Goal: Task Accomplishment & Management: Use online tool/utility

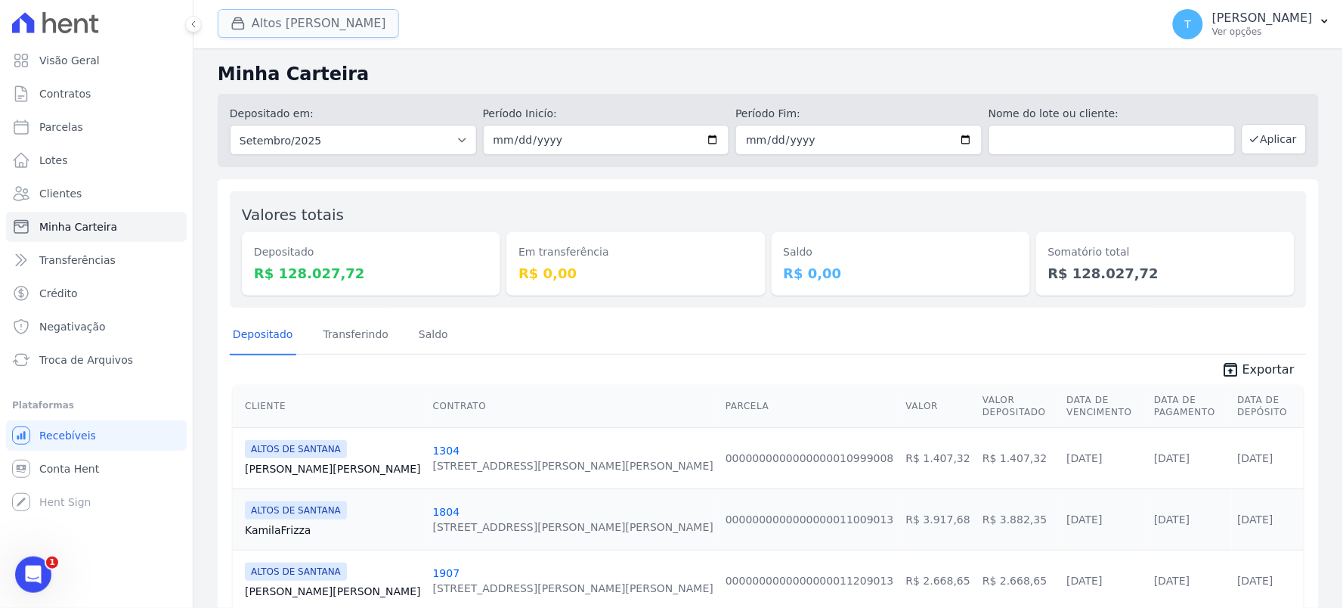
click at [297, 29] on button "Altos [PERSON_NAME]" at bounding box center [308, 23] width 181 height 29
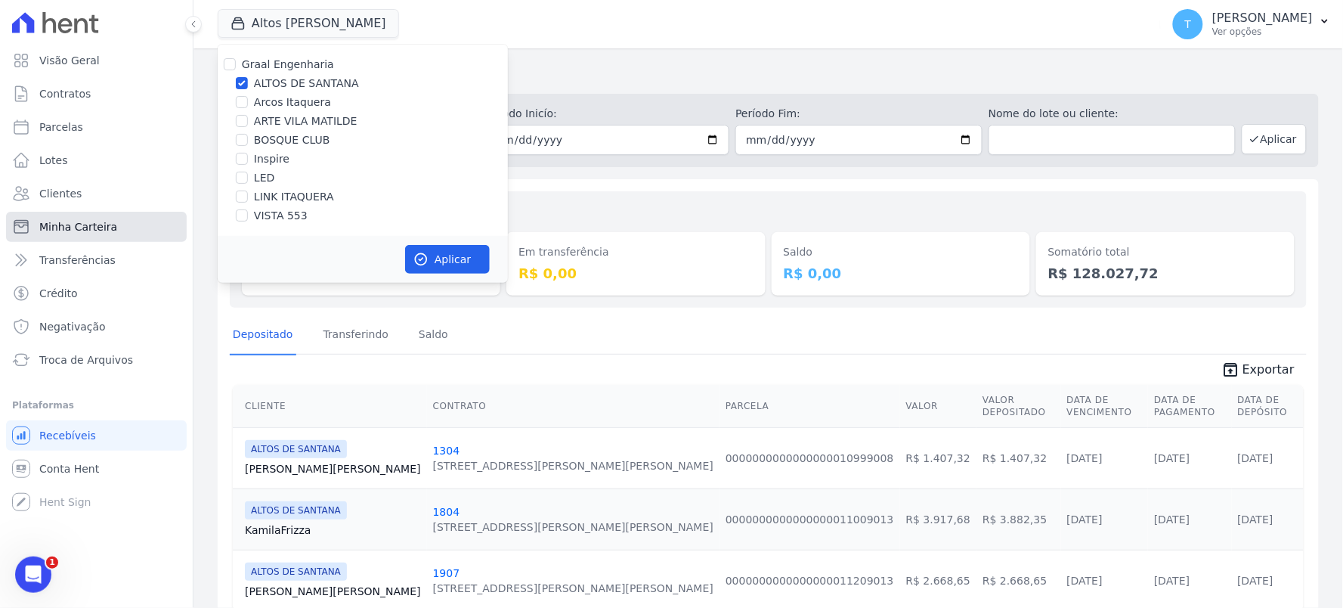
click at [94, 235] on link "Minha Carteira" at bounding box center [96, 227] width 181 height 30
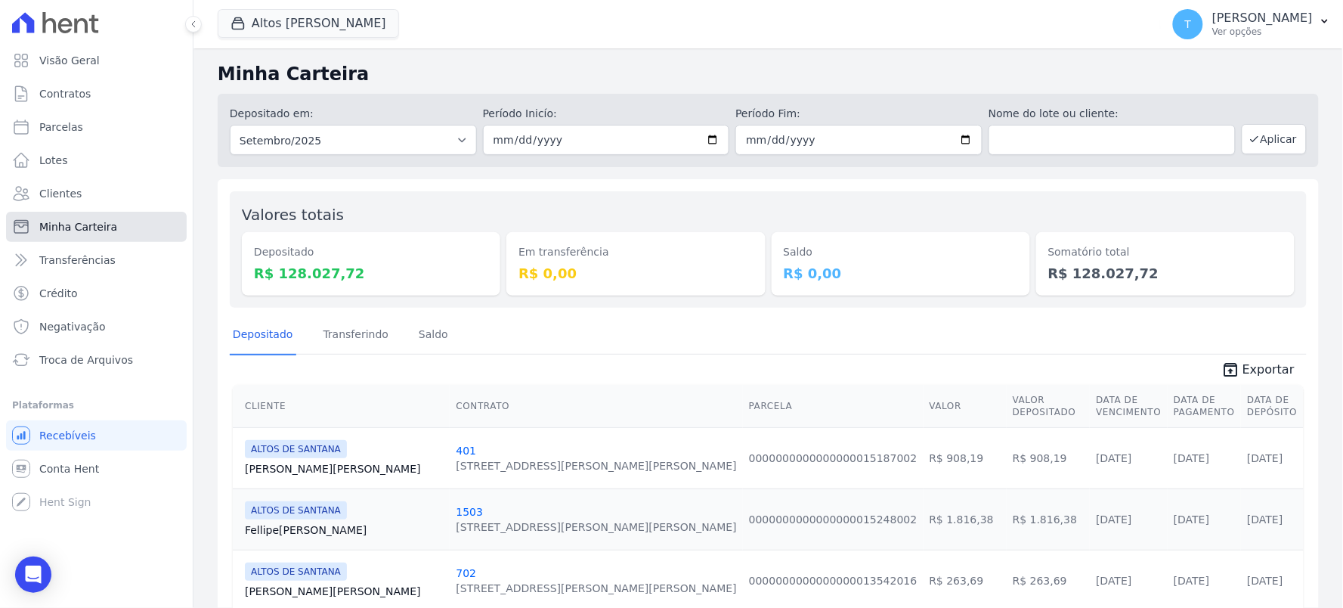
click at [73, 233] on span "Minha Carteira" at bounding box center [78, 226] width 78 height 15
click at [267, 23] on button "Altos [PERSON_NAME]" at bounding box center [308, 23] width 181 height 29
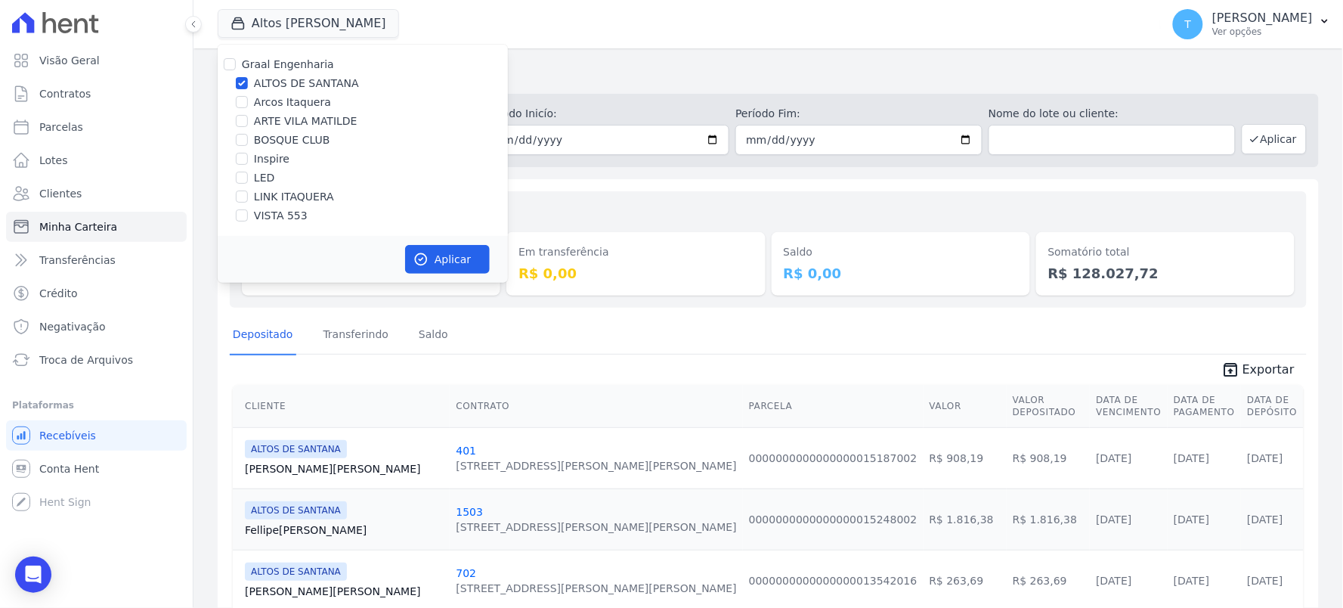
click at [289, 61] on label "Graal Engenharia" at bounding box center [288, 64] width 92 height 12
click at [236, 61] on input "Graal Engenharia" at bounding box center [230, 64] width 12 height 12
checkbox input "true"
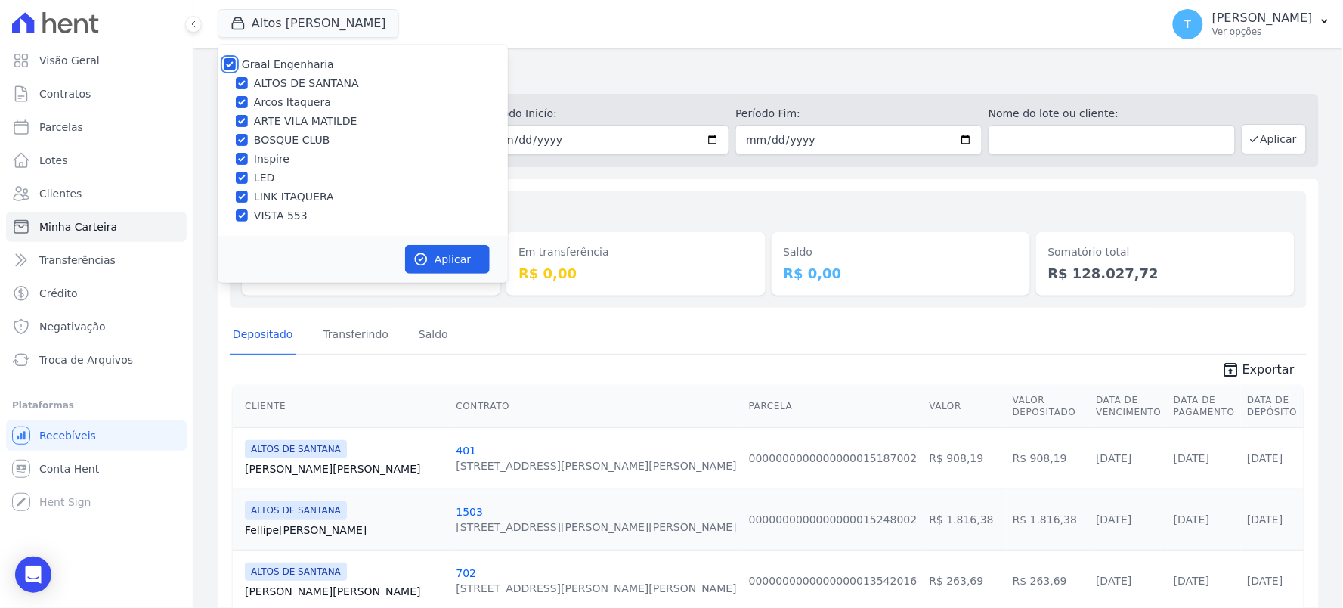
checkbox input "true"
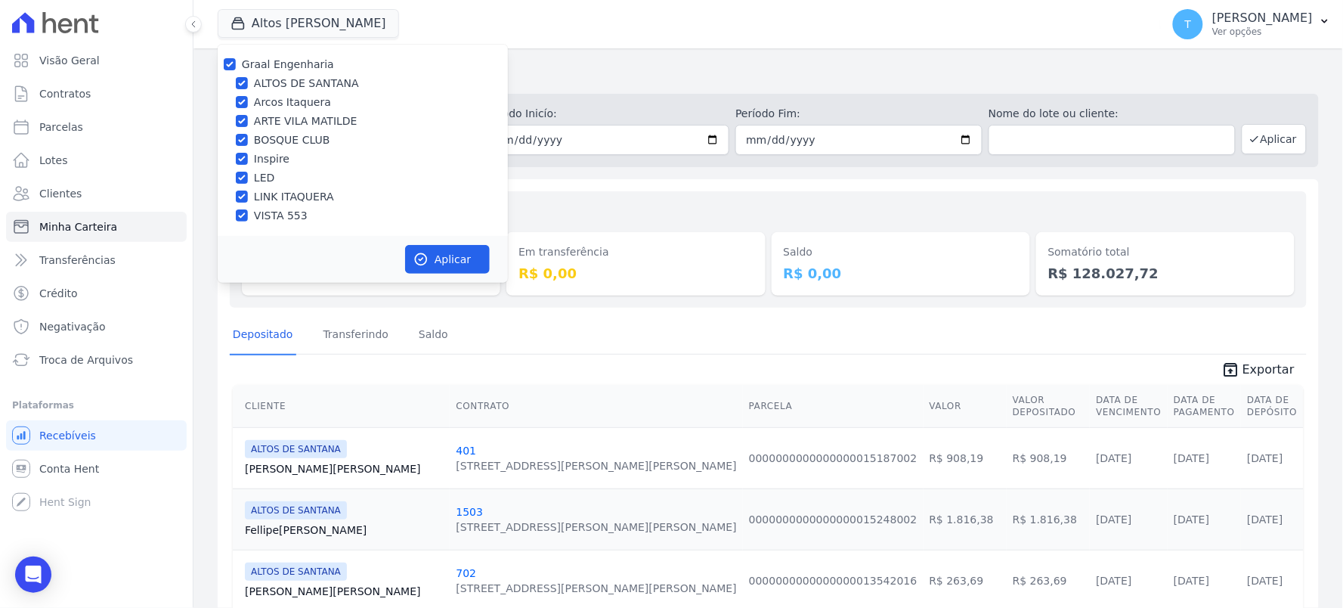
click at [289, 60] on label "Graal Engenharia" at bounding box center [288, 64] width 92 height 12
click at [236, 60] on input "Graal Engenharia" at bounding box center [230, 64] width 12 height 12
checkbox input "false"
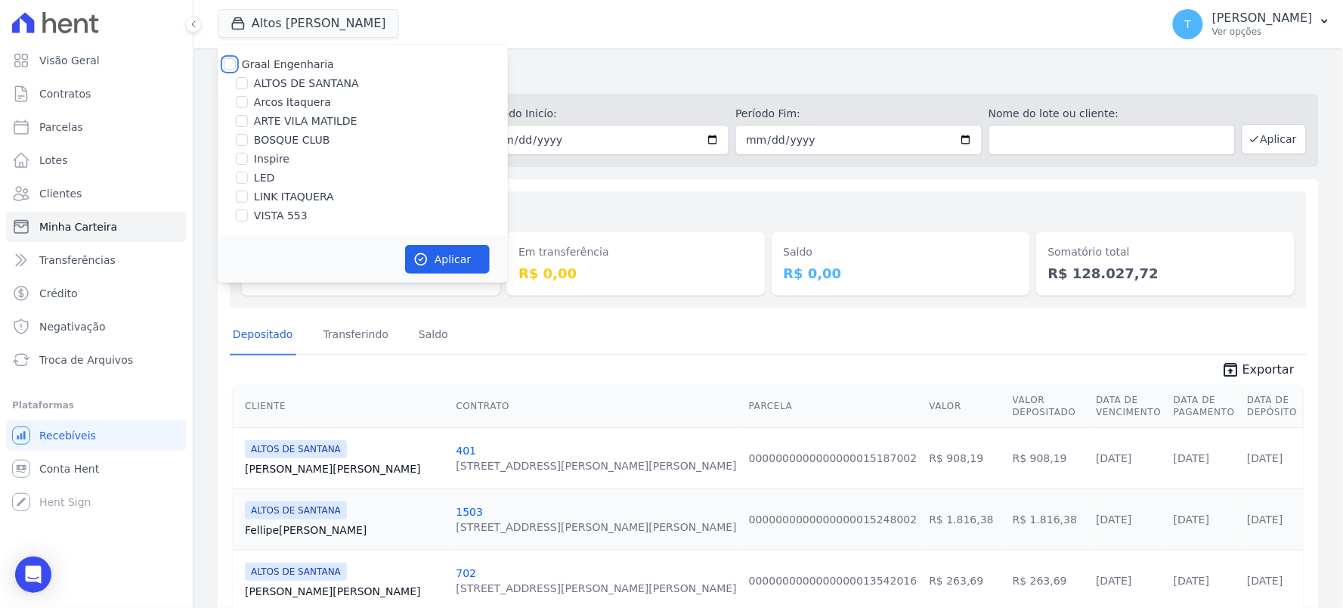
checkbox input "false"
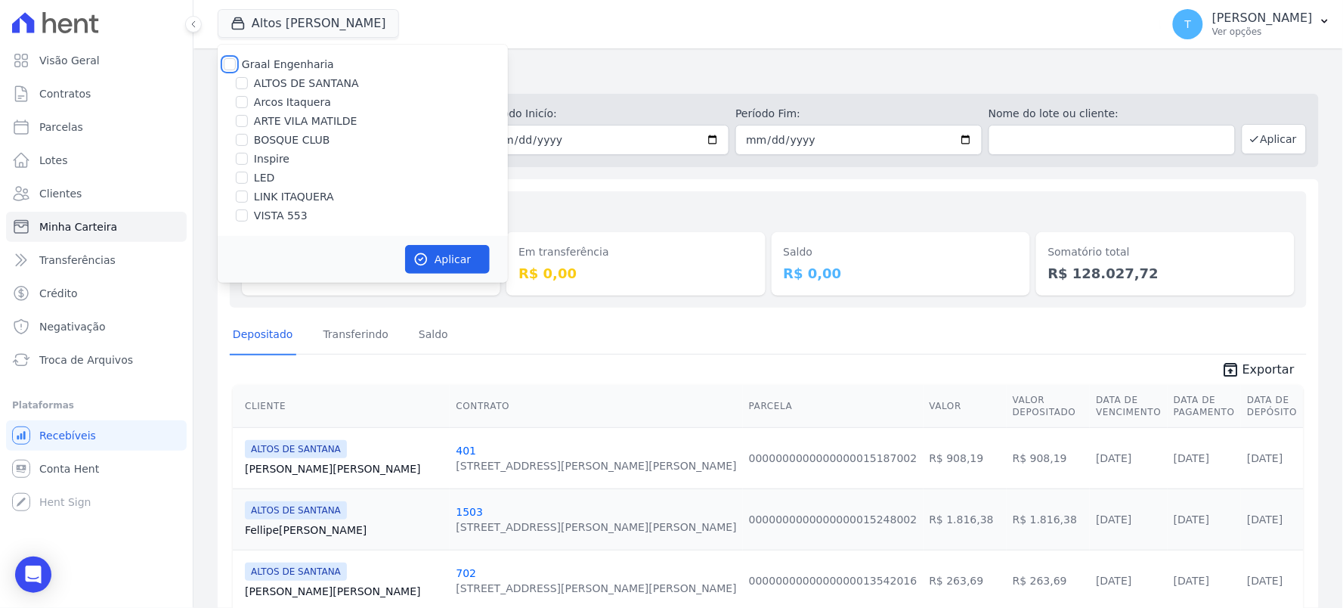
checkbox input "false"
drag, startPoint x: 605, startPoint y: 171, endPoint x: 312, endPoint y: 91, distance: 303.0
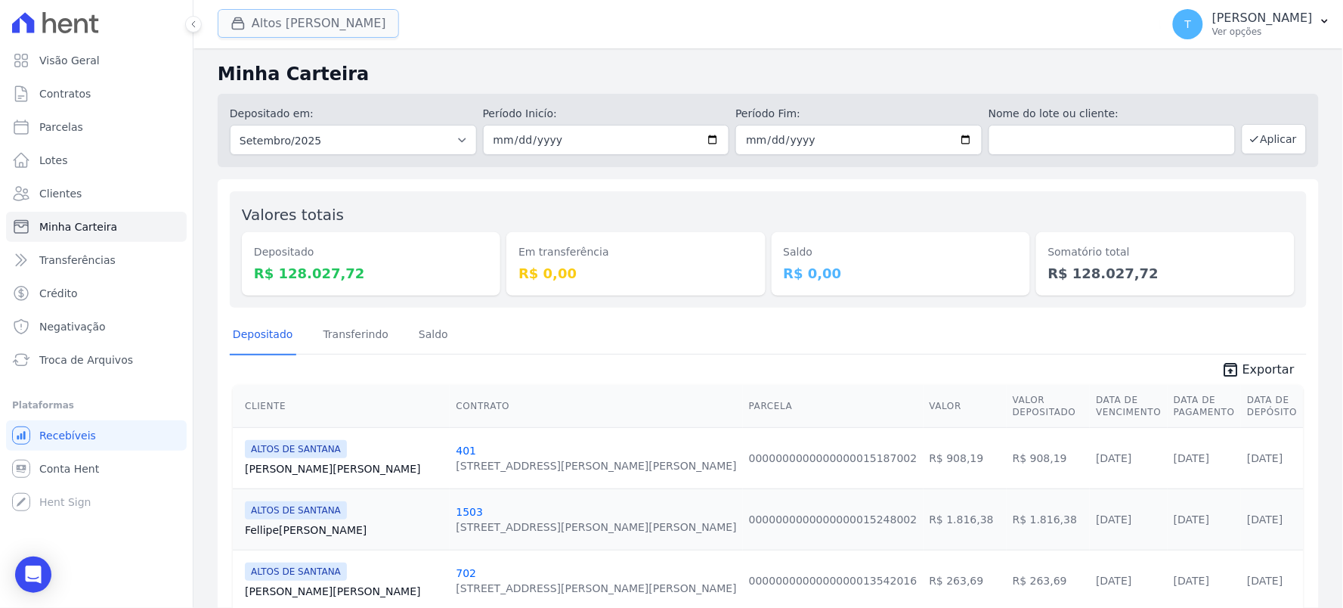
click at [281, 26] on button "Altos [PERSON_NAME]" at bounding box center [308, 23] width 181 height 29
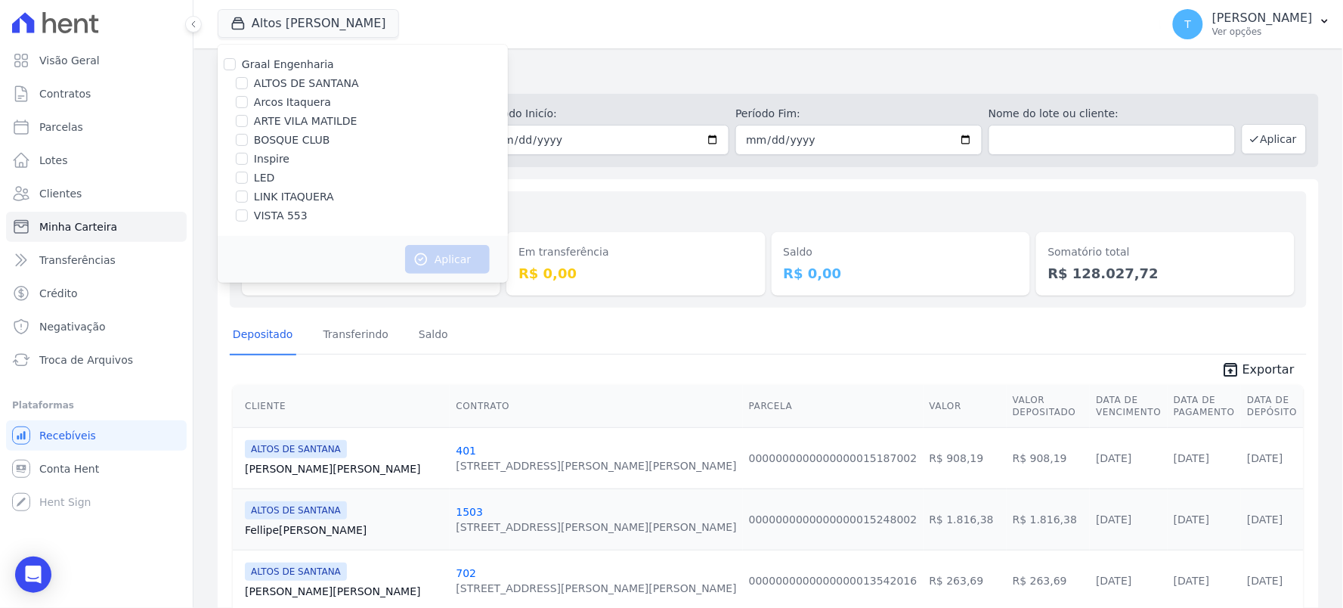
click at [637, 209] on div "Em transferência R$ 0,00" at bounding box center [635, 249] width 258 height 92
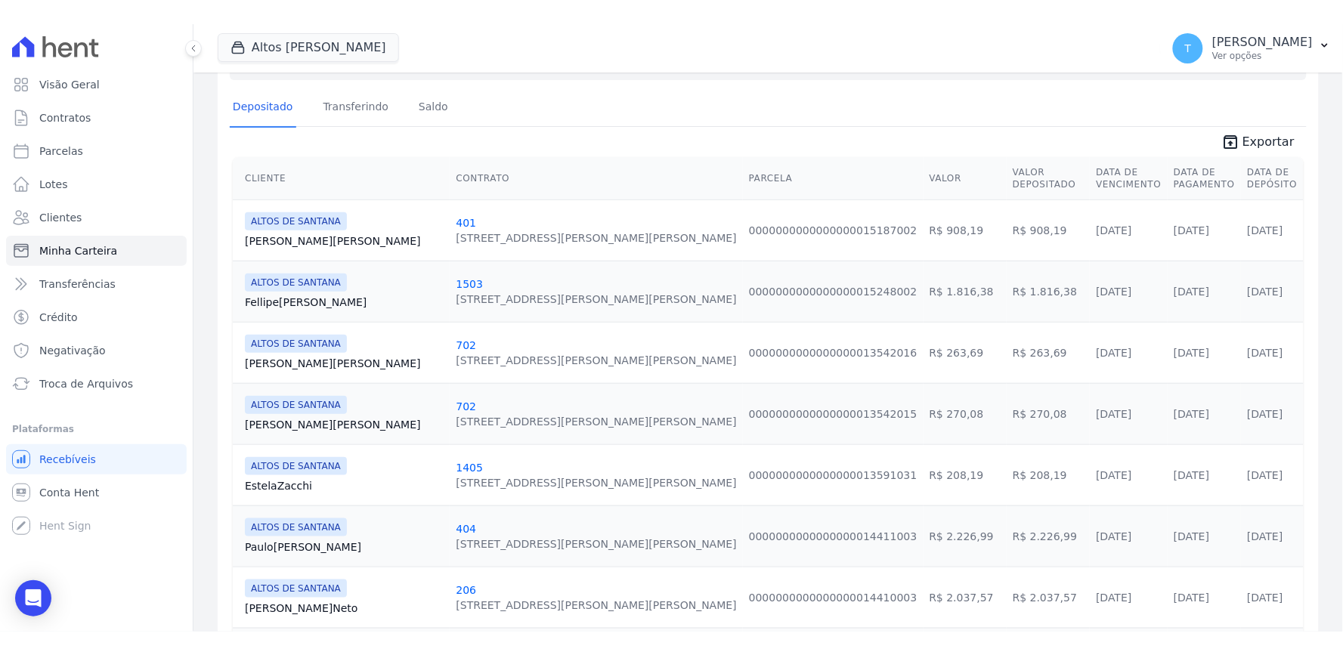
scroll to position [419, 0]
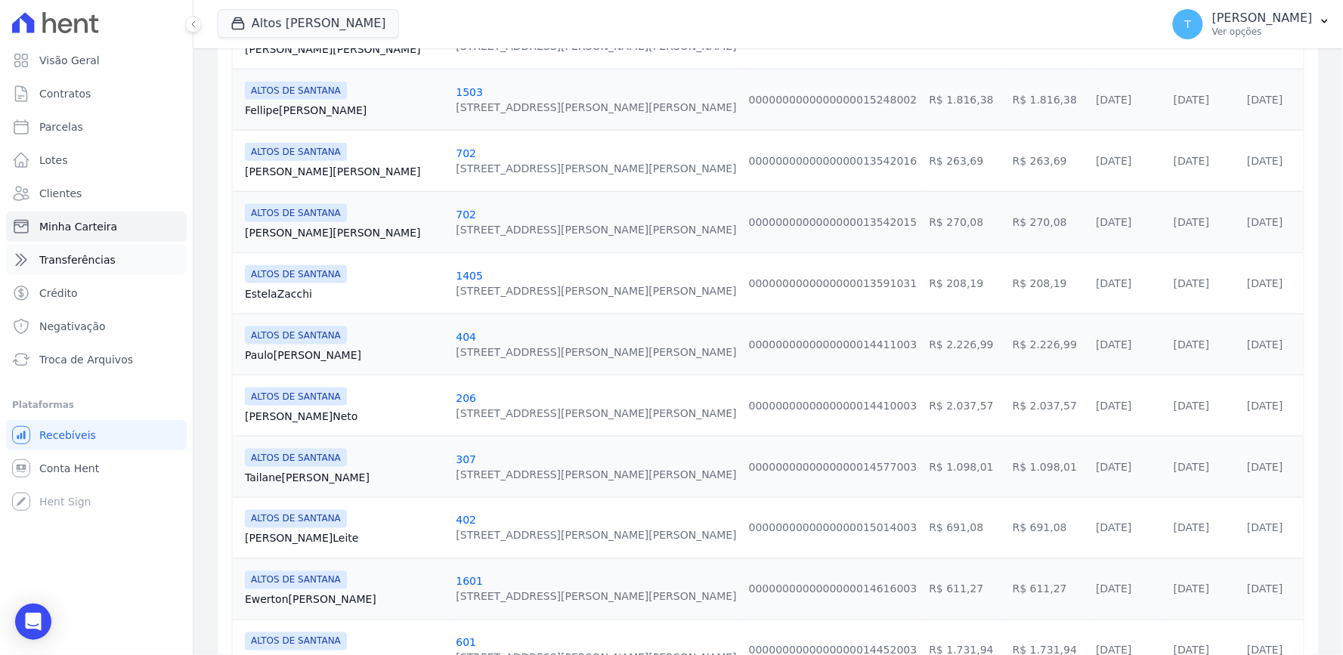
click at [70, 255] on span "Transferências" at bounding box center [77, 259] width 76 height 15
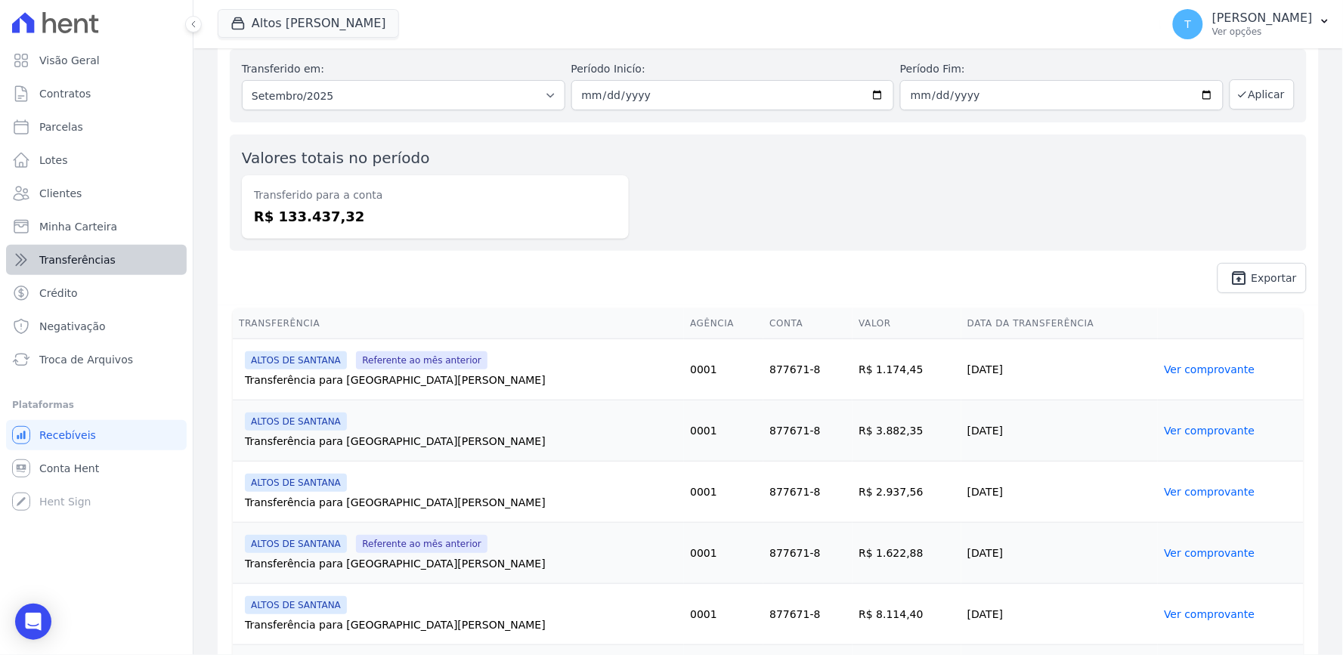
scroll to position [84, 0]
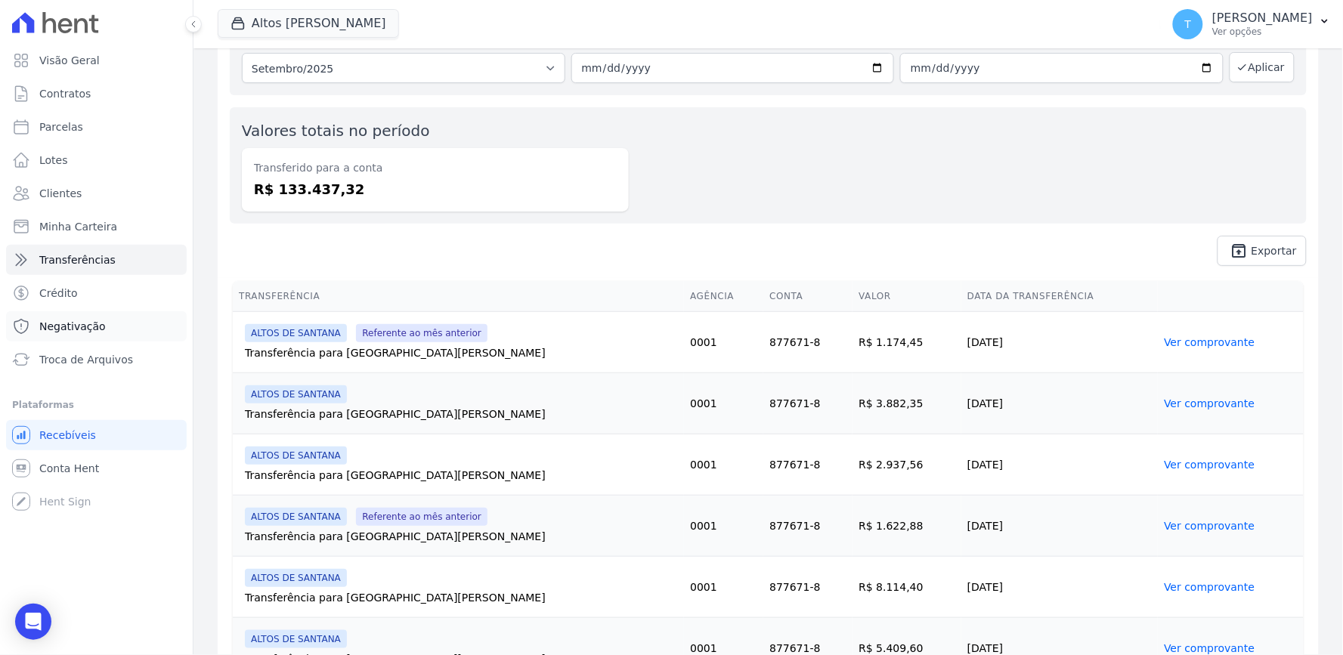
click at [56, 330] on span "Negativação" at bounding box center [72, 326] width 66 height 15
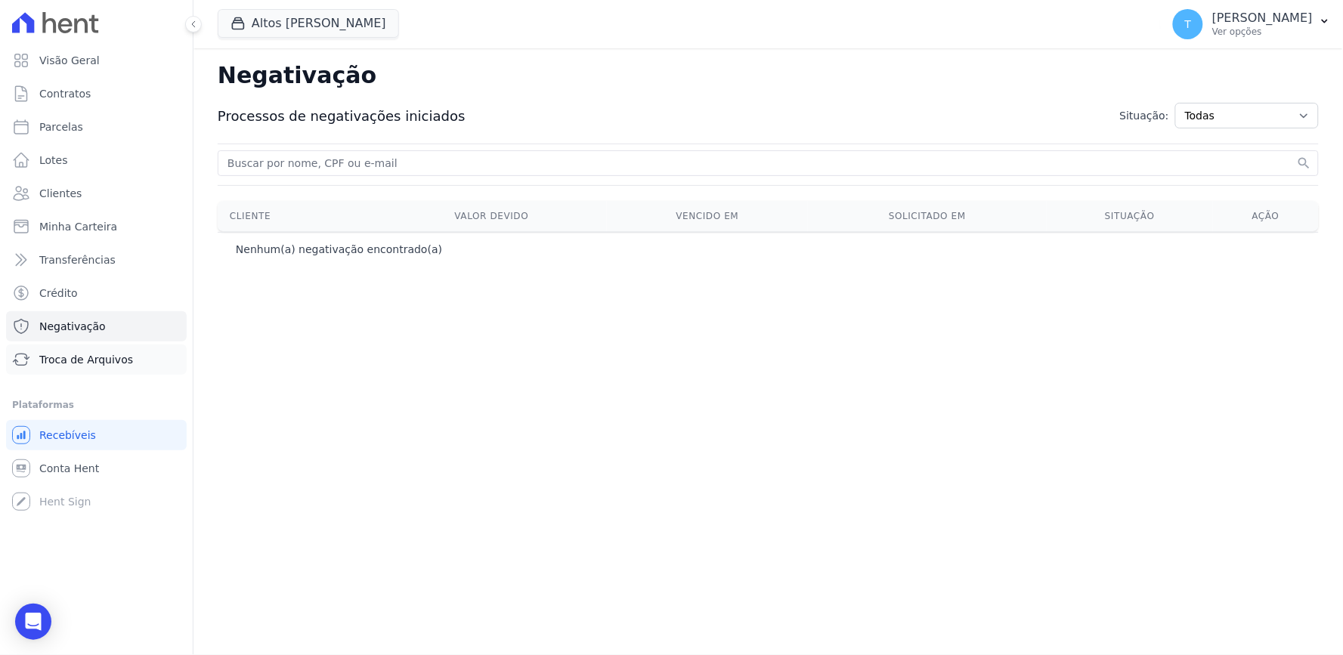
click at [84, 357] on span "Troca de Arquivos" at bounding box center [86, 359] width 94 height 15
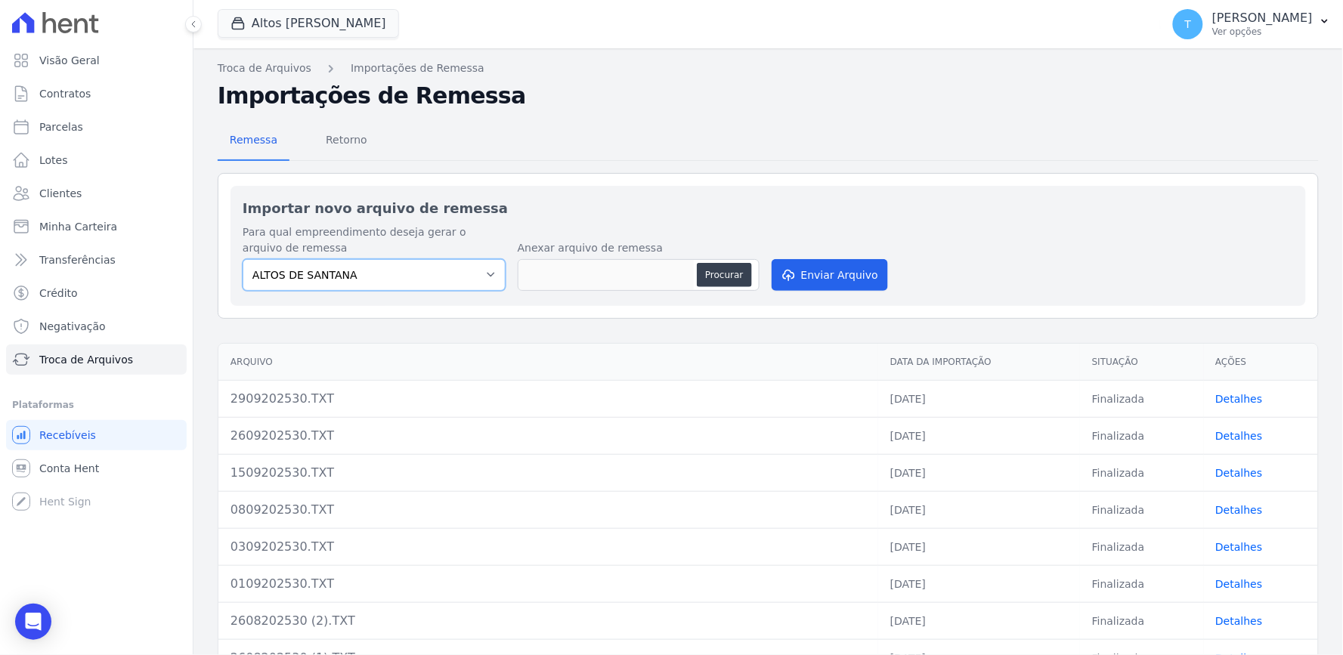
drag, startPoint x: 416, startPoint y: 287, endPoint x: 358, endPoint y: 283, distance: 58.3
click at [416, 287] on select "ALTOS DE SANTANA" at bounding box center [374, 275] width 263 height 32
click at [355, 282] on select "ALTOS DE SANTANA" at bounding box center [374, 275] width 263 height 32
drag, startPoint x: 331, startPoint y: 273, endPoint x: 320, endPoint y: 306, distance: 34.9
click at [331, 273] on select "ALTOS DE SANTANA" at bounding box center [374, 275] width 263 height 32
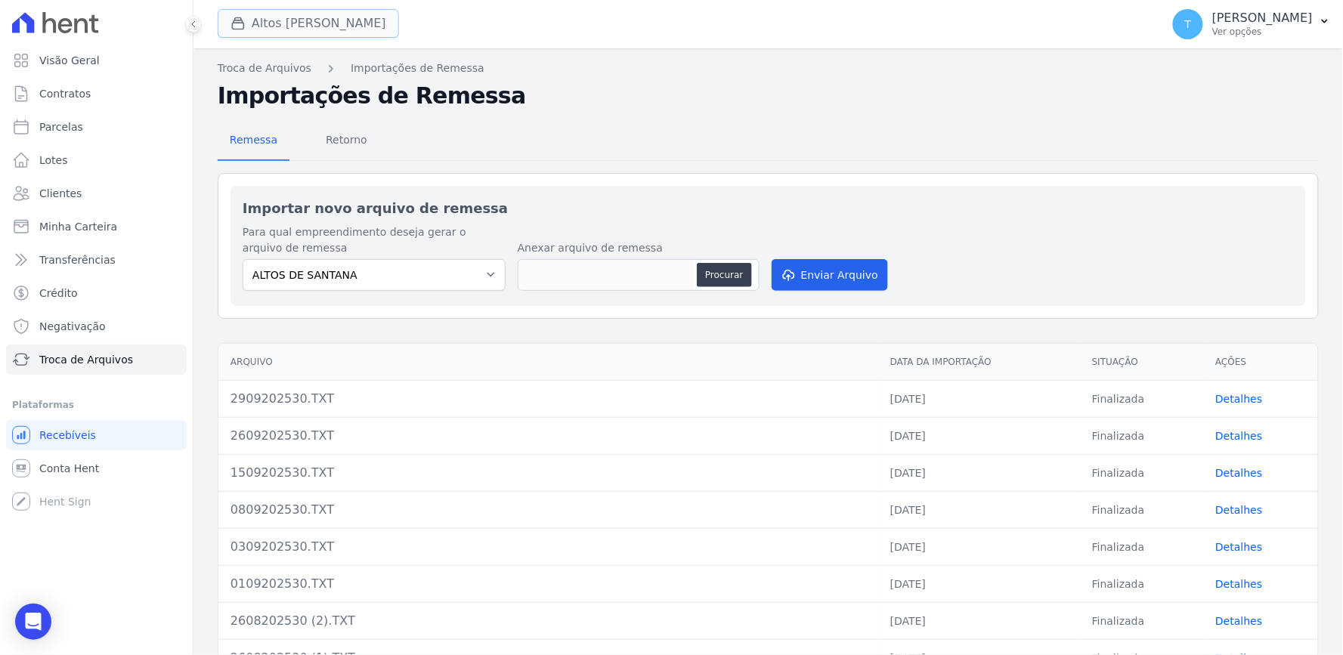
click at [323, 27] on button "Altos [PERSON_NAME]" at bounding box center [308, 23] width 181 height 29
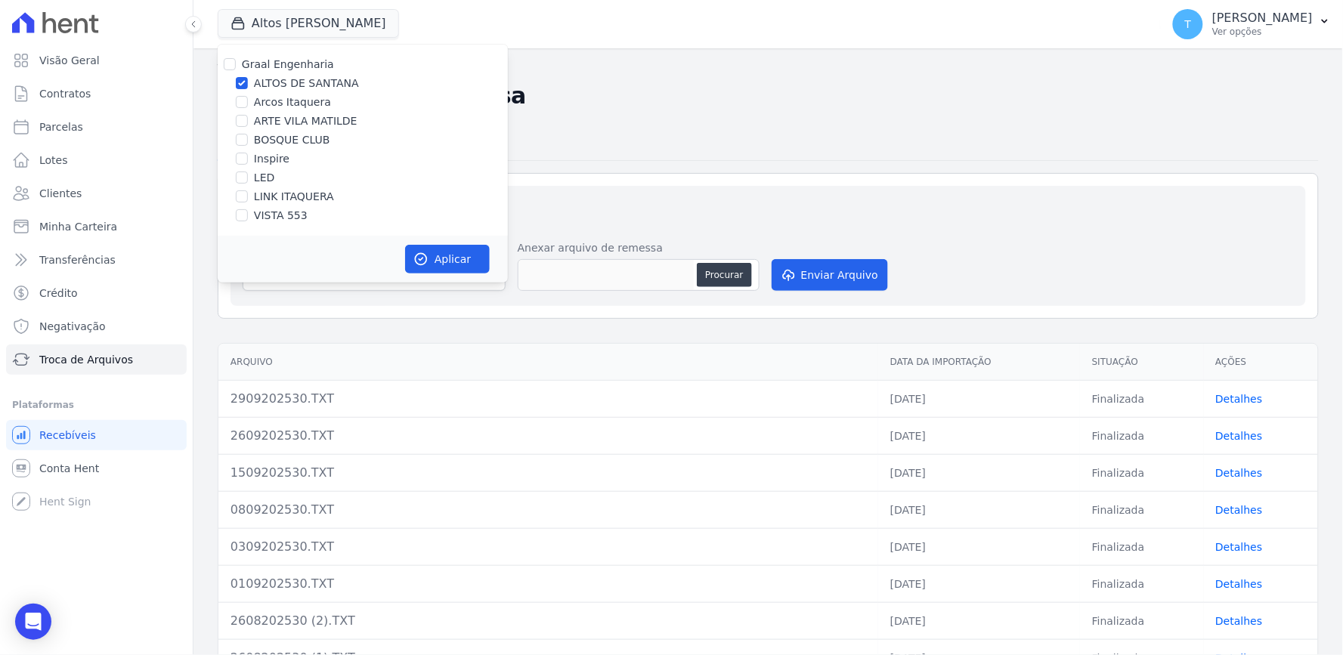
click at [311, 63] on label "Graal Engenharia" at bounding box center [288, 64] width 92 height 12
click at [236, 63] on input "Graal Engenharia" at bounding box center [230, 64] width 12 height 12
checkbox input "true"
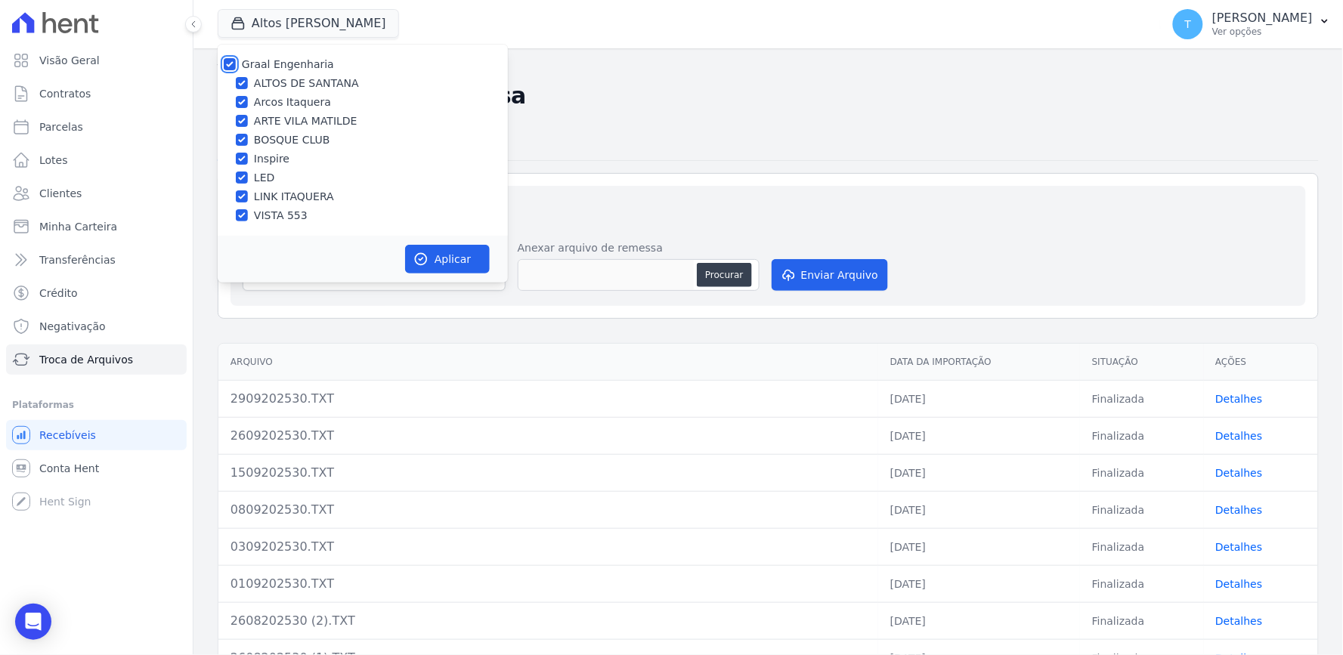
checkbox input "true"
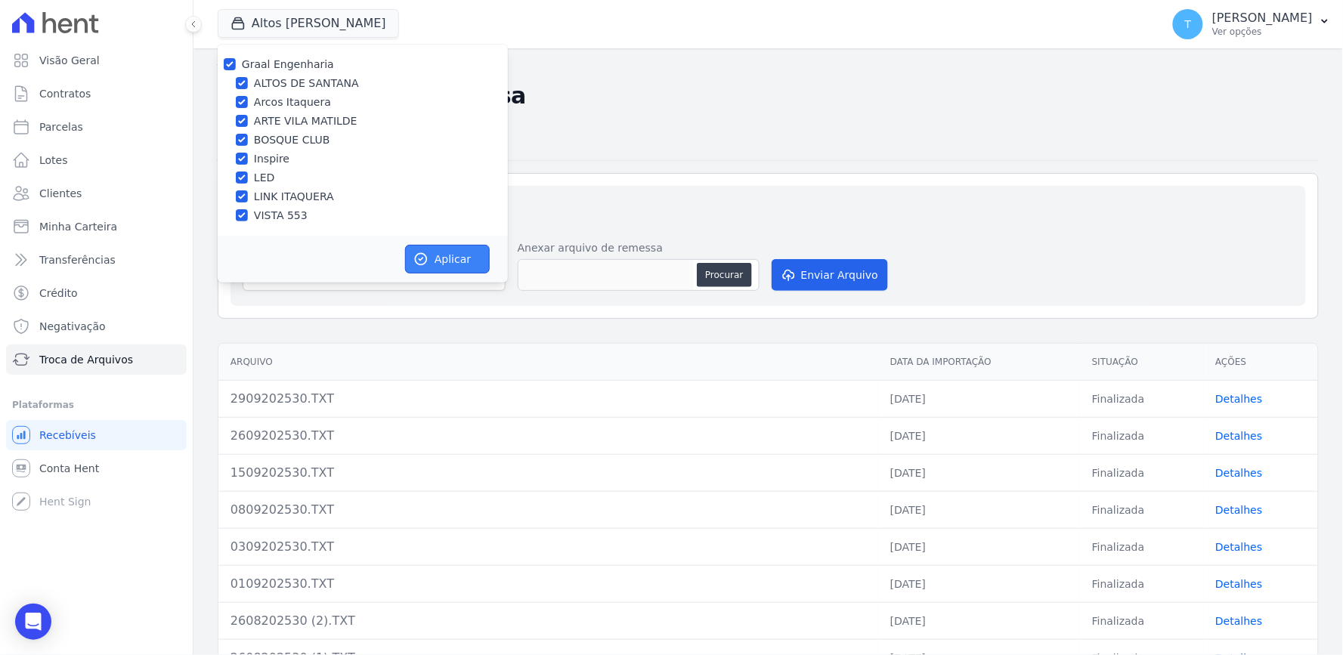
click at [432, 255] on button "Aplicar" at bounding box center [447, 259] width 85 height 29
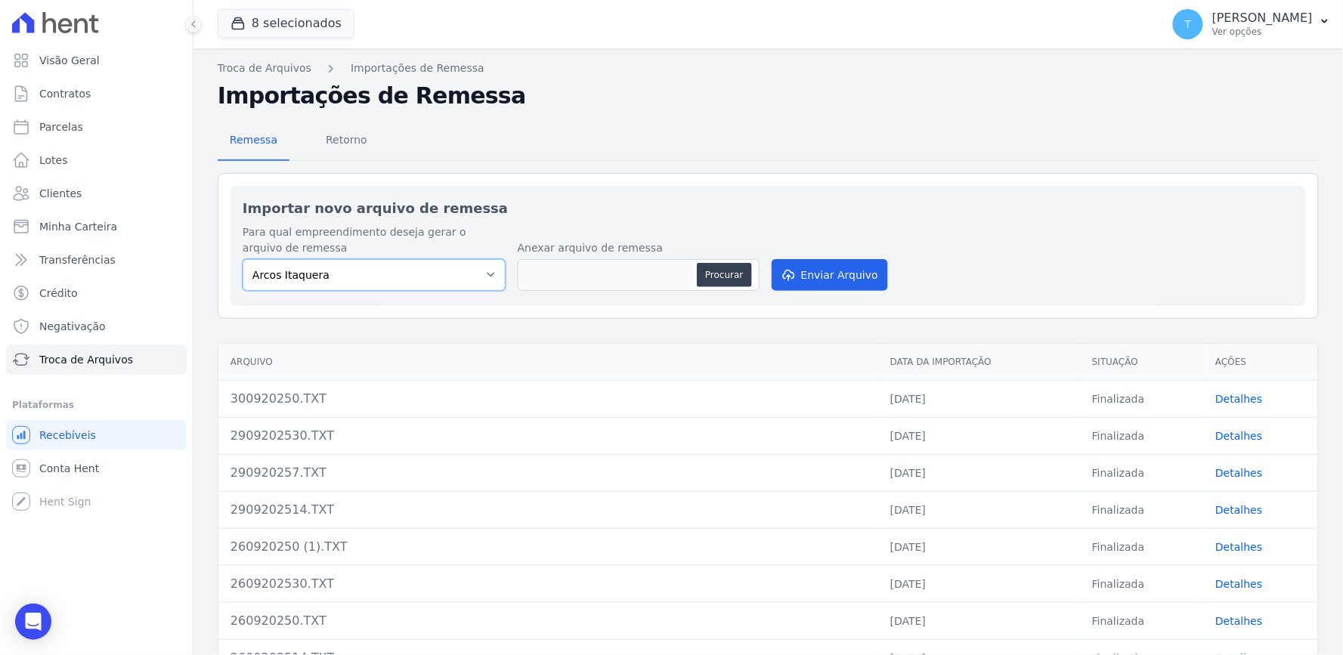
click at [380, 271] on select "[PERSON_NAME] Itaquera [GEOGRAPHIC_DATA][PERSON_NAME] Inspire BOSQUE CLUB ARTE …" at bounding box center [374, 275] width 263 height 32
select select "d58a895b-122e-4f60-b248-6168def9ff2e"
click at [243, 259] on select "[PERSON_NAME] Itaquera [GEOGRAPHIC_DATA][PERSON_NAME] Inspire BOSQUE CLUB ARTE …" at bounding box center [374, 275] width 263 height 32
click at [731, 277] on button "Procurar" at bounding box center [724, 275] width 54 height 24
click at [710, 273] on button "Procurar" at bounding box center [724, 275] width 54 height 24
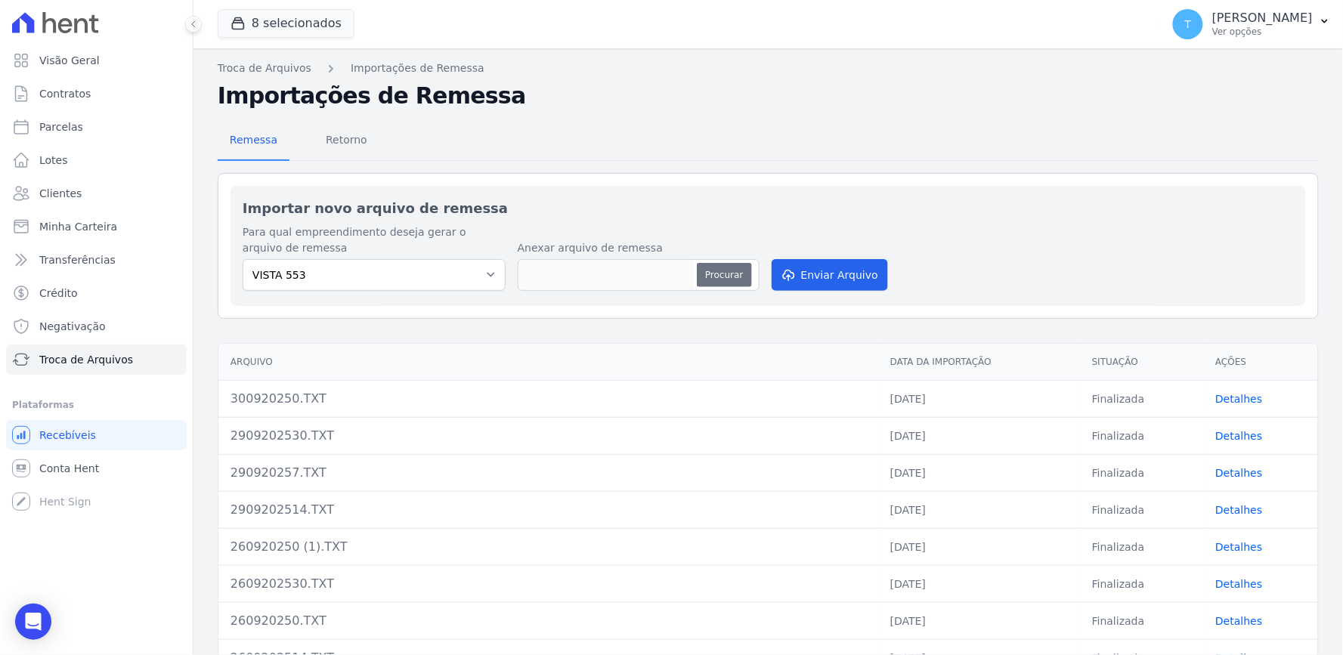
type input "3009202521.TXT"
click at [848, 265] on button "Enviar Arquivo" at bounding box center [830, 275] width 116 height 32
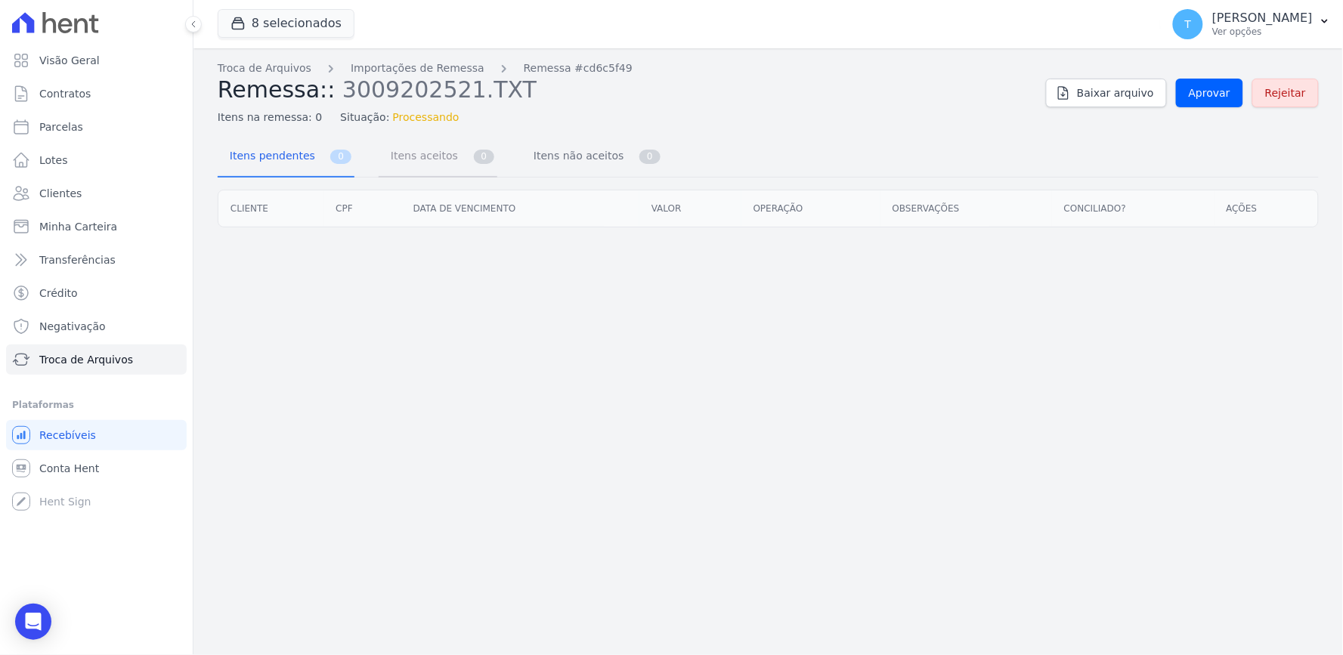
click at [456, 162] on link "Itens aceitos 0" at bounding box center [438, 158] width 119 height 40
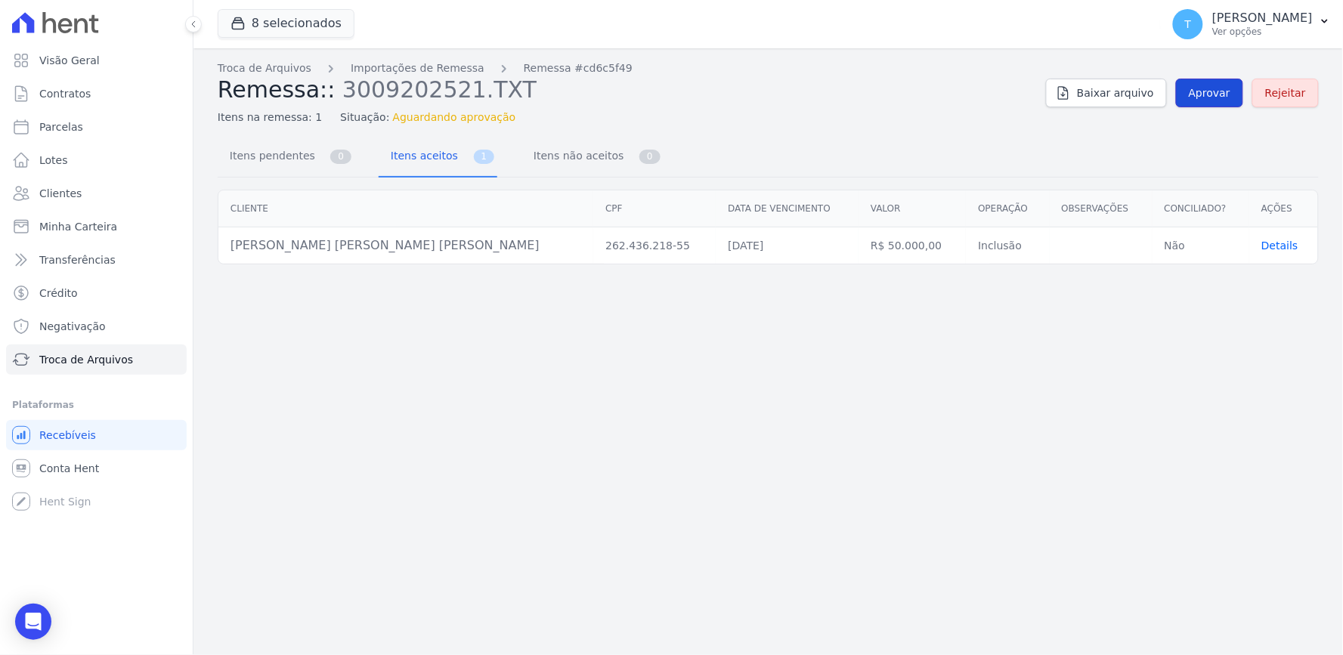
click at [1235, 92] on link "Aprovar" at bounding box center [1209, 93] width 67 height 29
click at [295, 160] on span "Itens pendentes" at bounding box center [269, 156] width 97 height 30
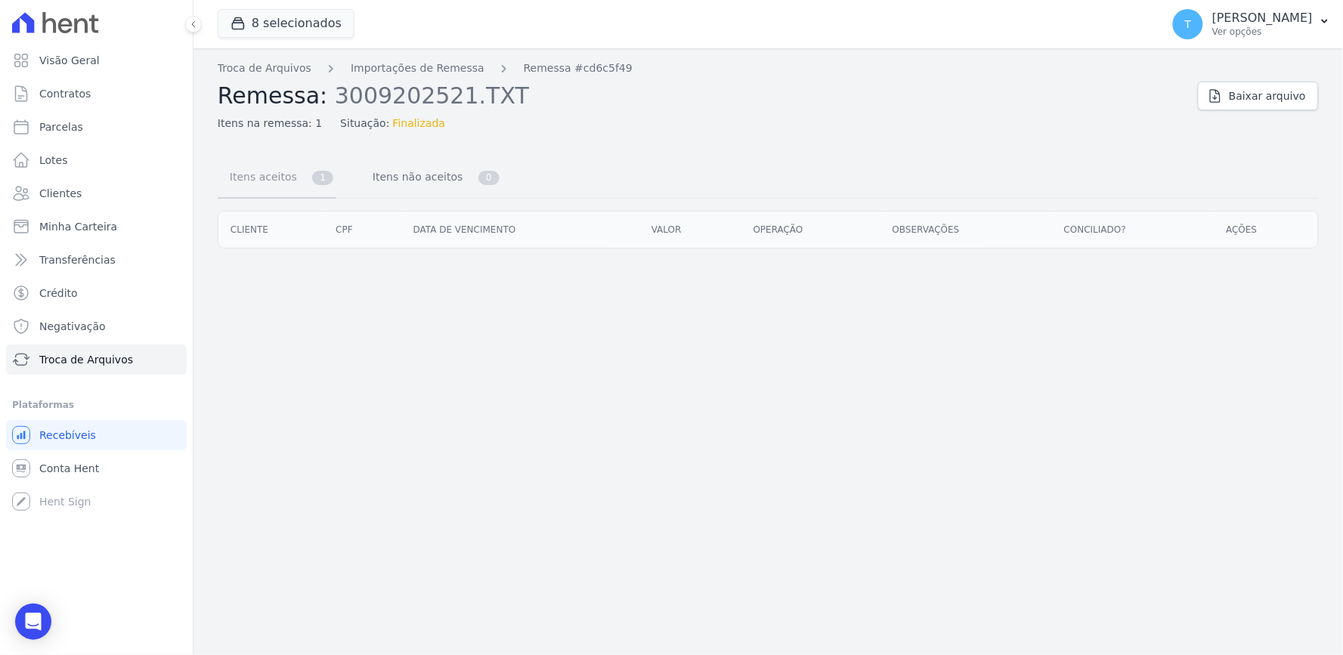
click at [280, 195] on link "Itens aceitos 1" at bounding box center [277, 179] width 119 height 40
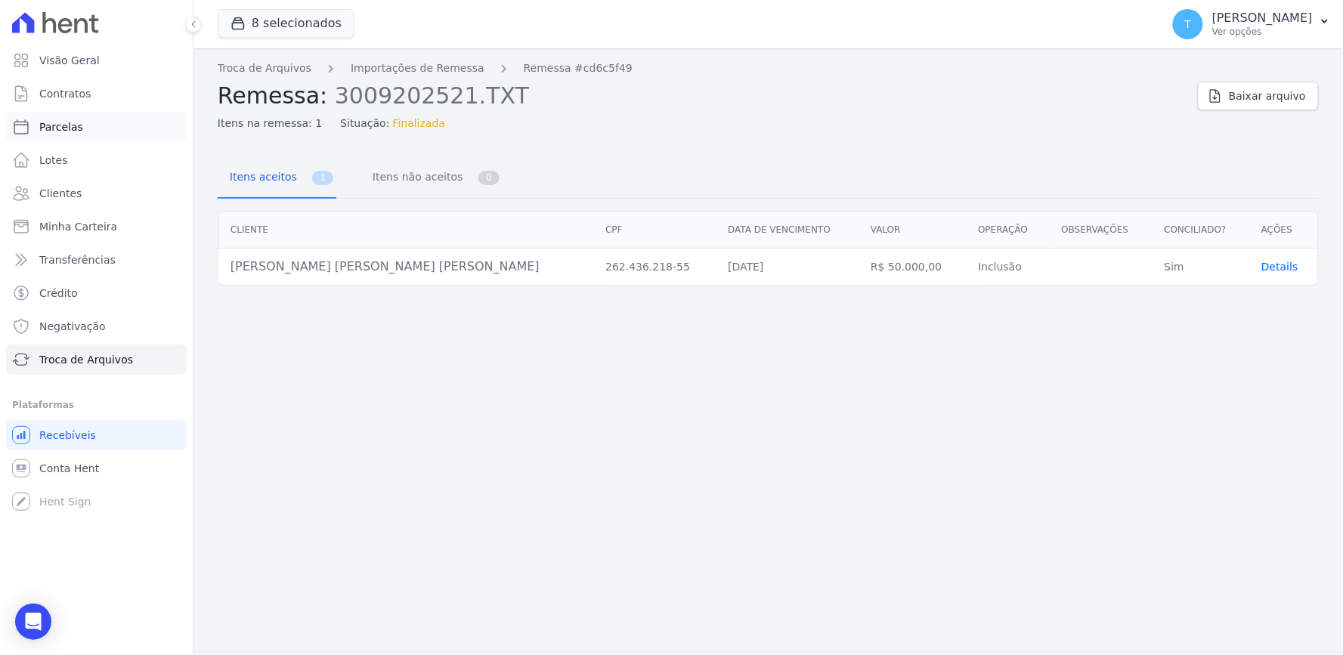
click at [73, 127] on span "Parcelas" at bounding box center [61, 126] width 44 height 15
select select
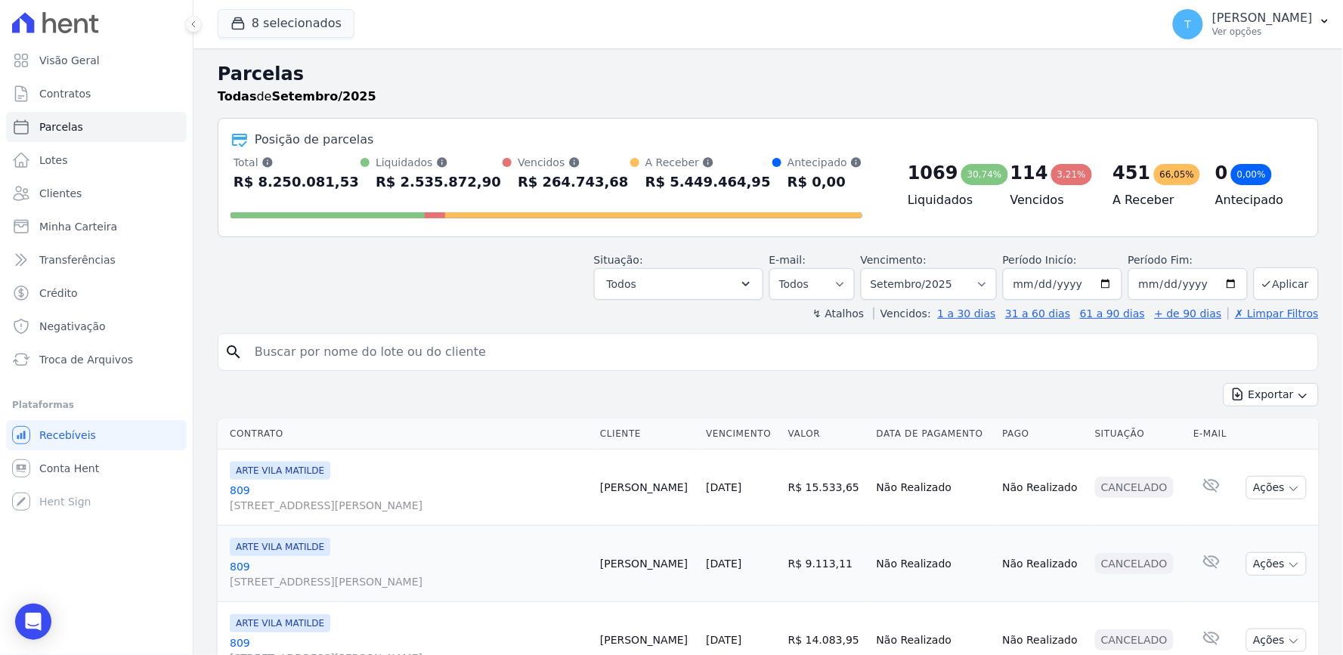
click at [452, 346] on input "search" at bounding box center [779, 352] width 1066 height 30
type input "[PERSON_NAME]"
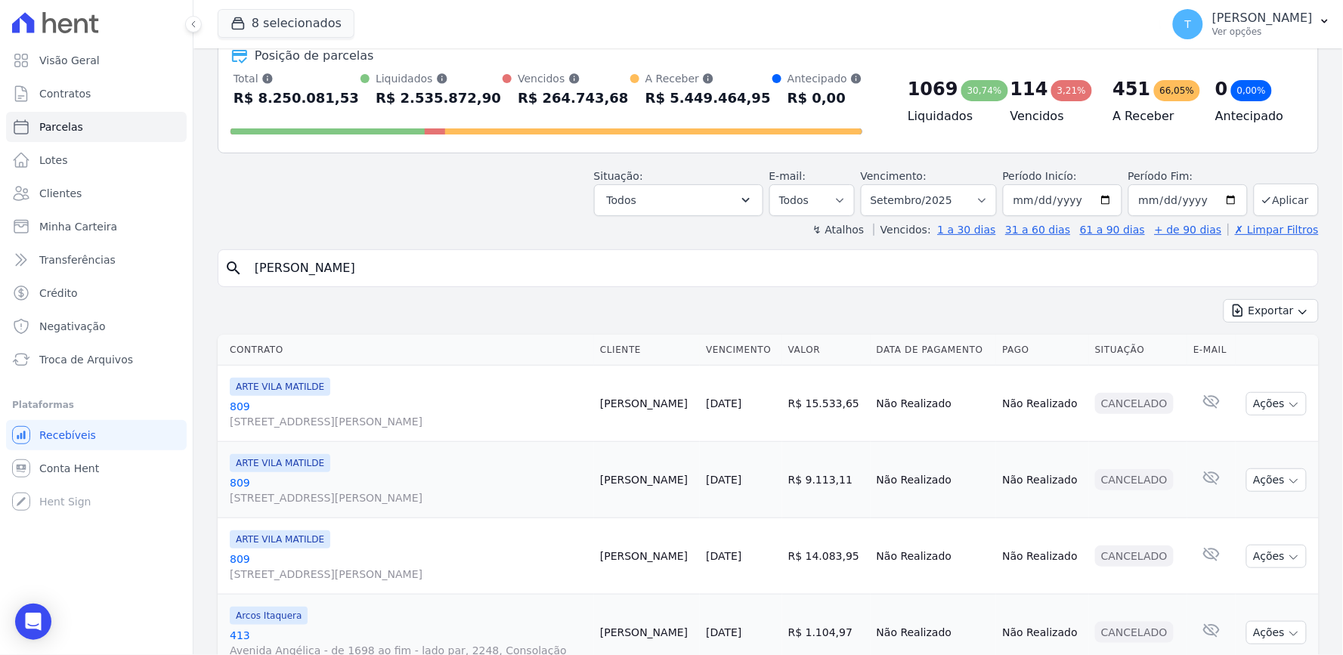
select select
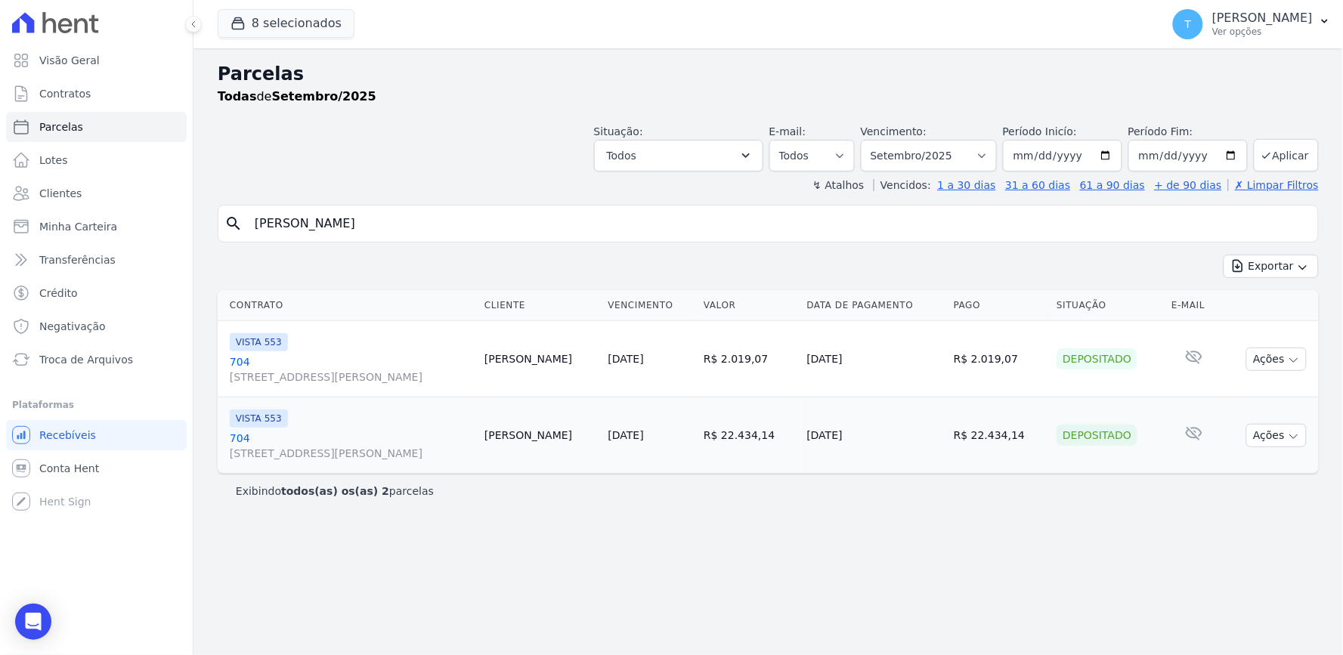
click at [316, 455] on span "[STREET_ADDRESS][PERSON_NAME]" at bounding box center [351, 453] width 243 height 15
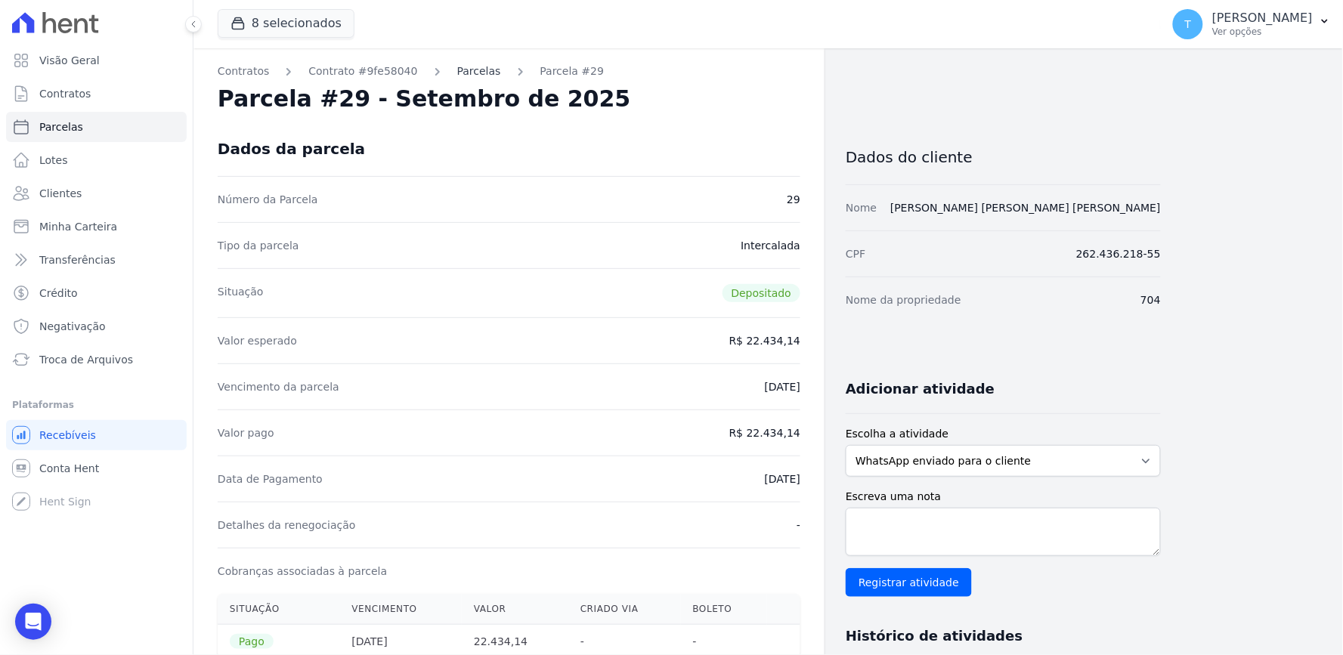
click at [457, 66] on link "Parcelas" at bounding box center [479, 71] width 44 height 16
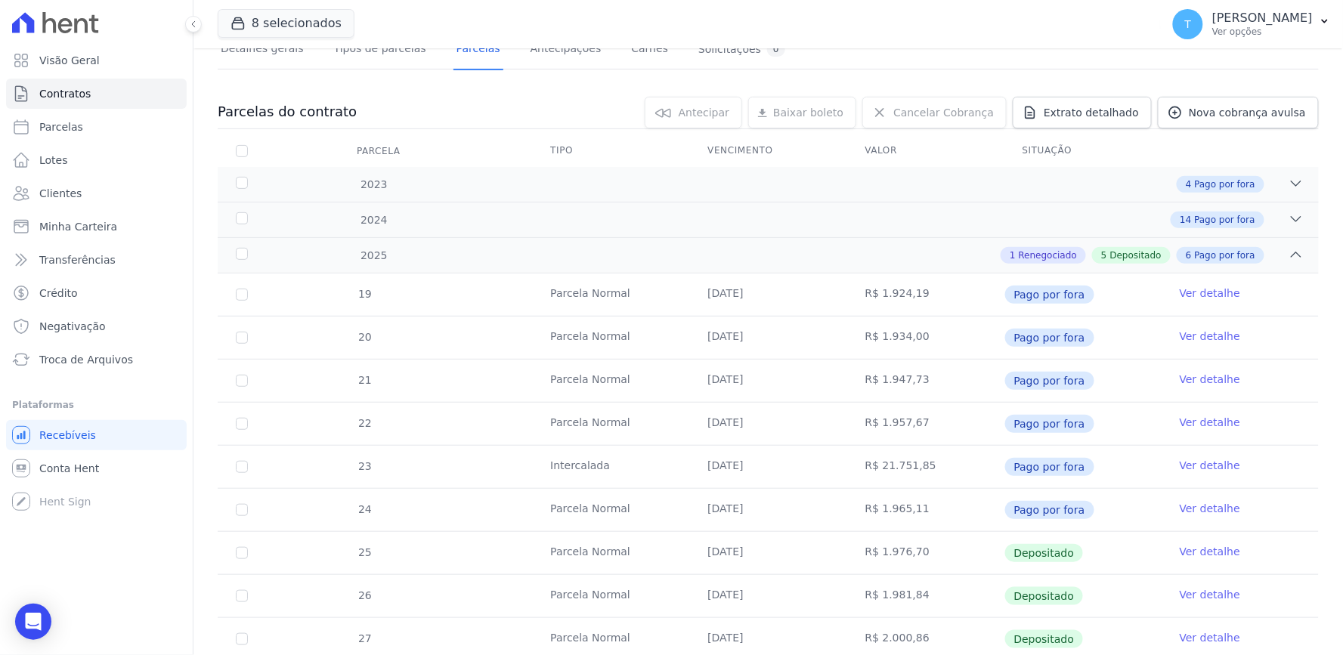
scroll to position [331, 0]
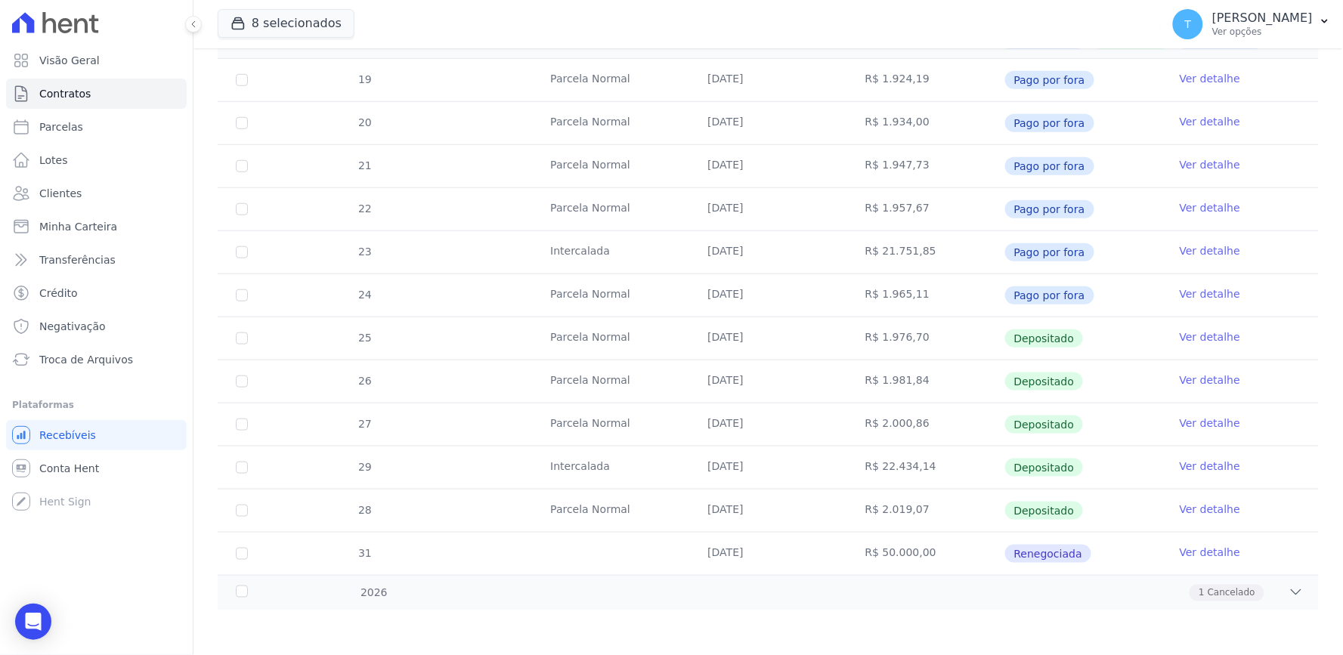
click at [1194, 547] on link "Ver detalhe" at bounding box center [1210, 552] width 60 height 15
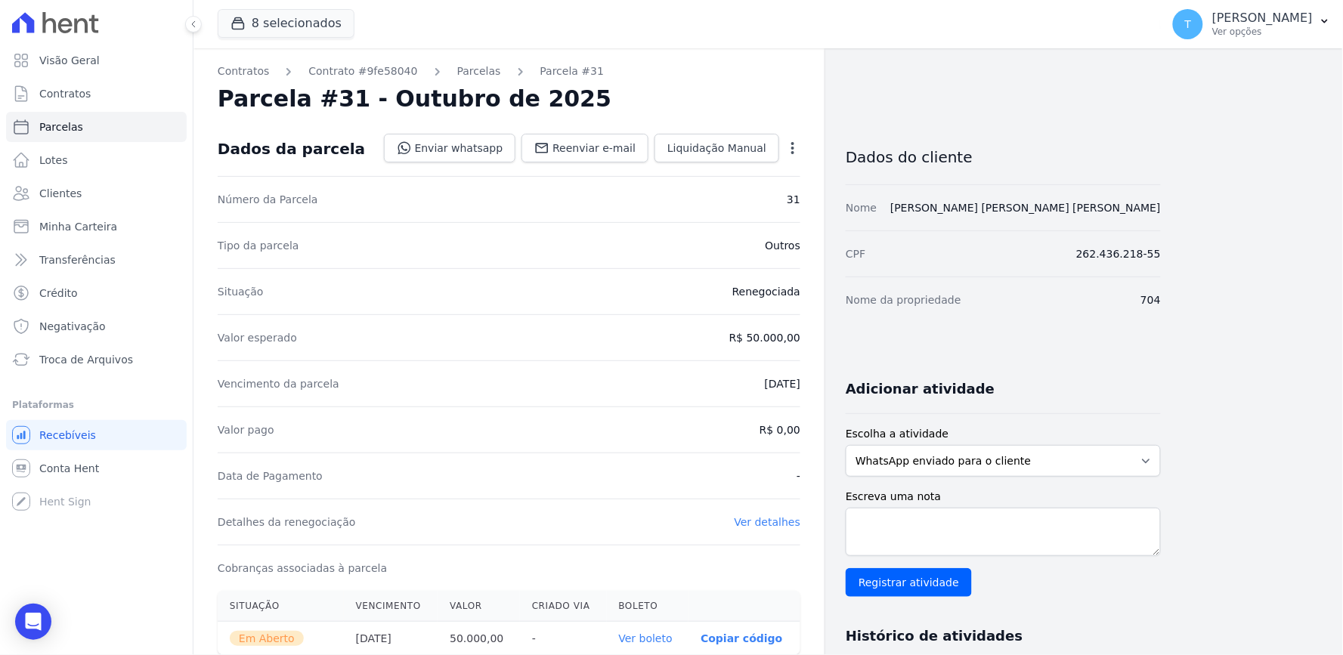
scroll to position [336, 0]
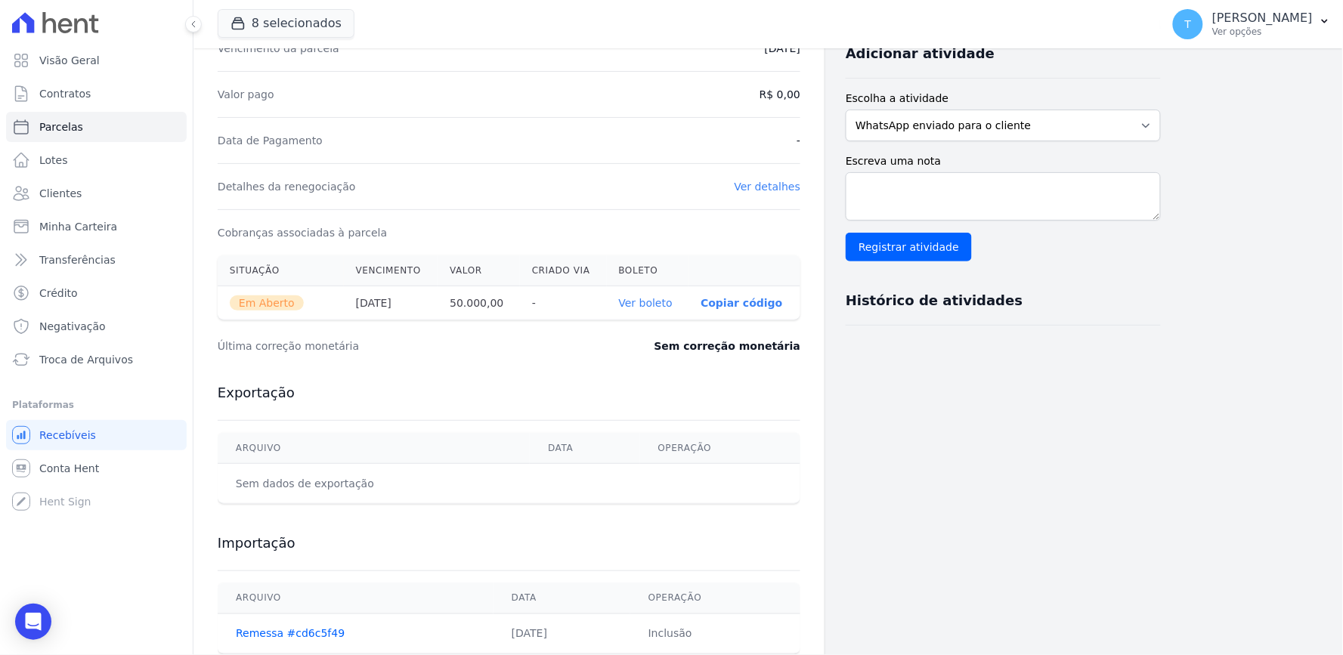
click at [650, 305] on link "Ver boleto" at bounding box center [646, 303] width 54 height 12
